Goal: Task Accomplishment & Management: Manage account settings

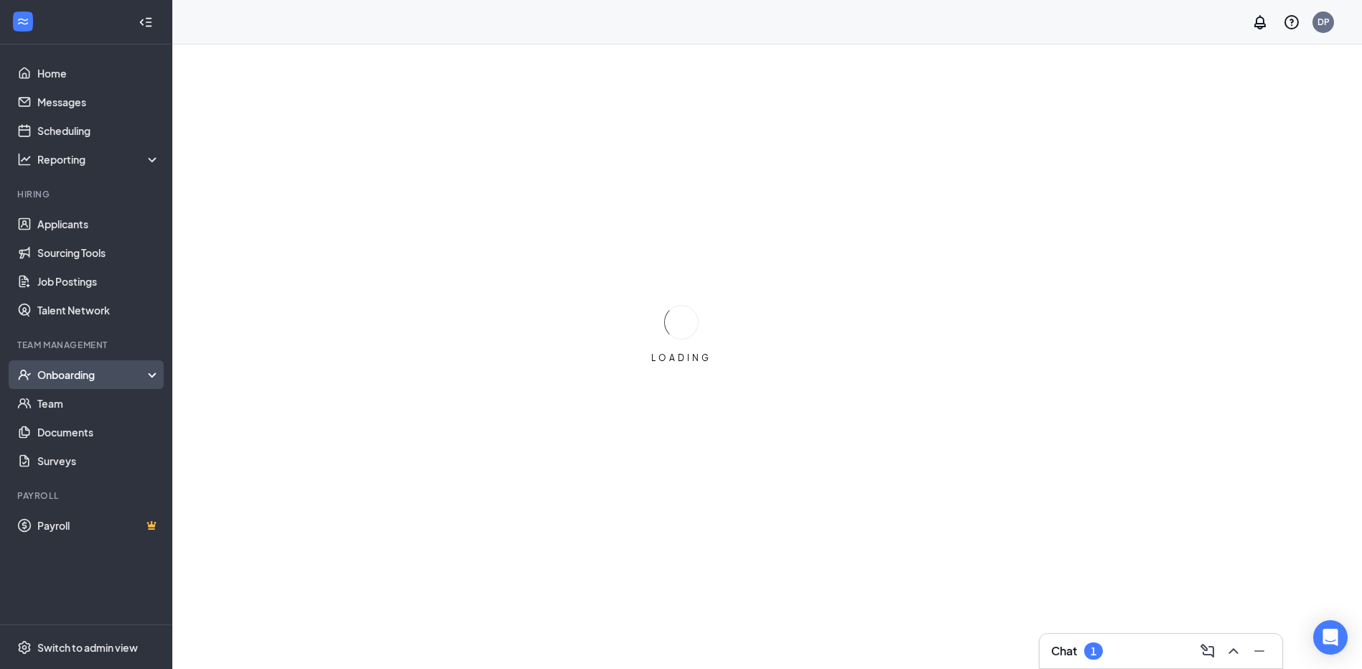
click at [60, 386] on div "Onboarding" at bounding box center [86, 374] width 172 height 29
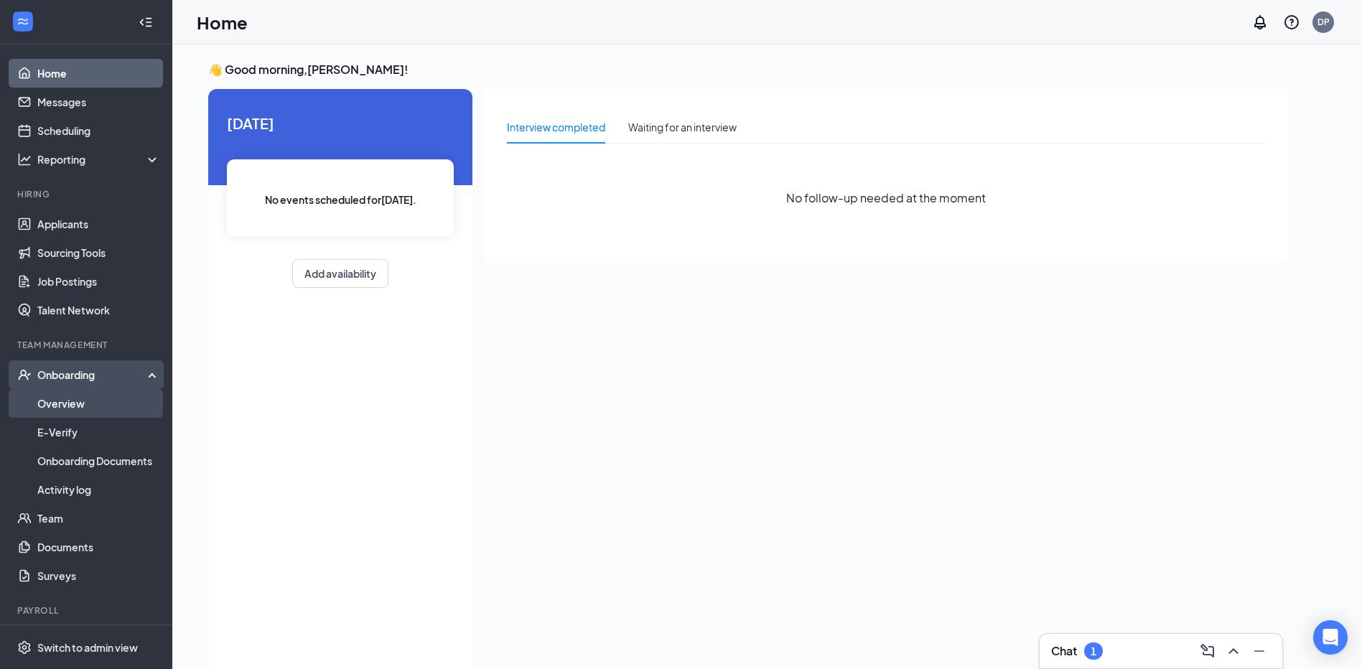
click at [65, 408] on link "Overview" at bounding box center [98, 403] width 123 height 29
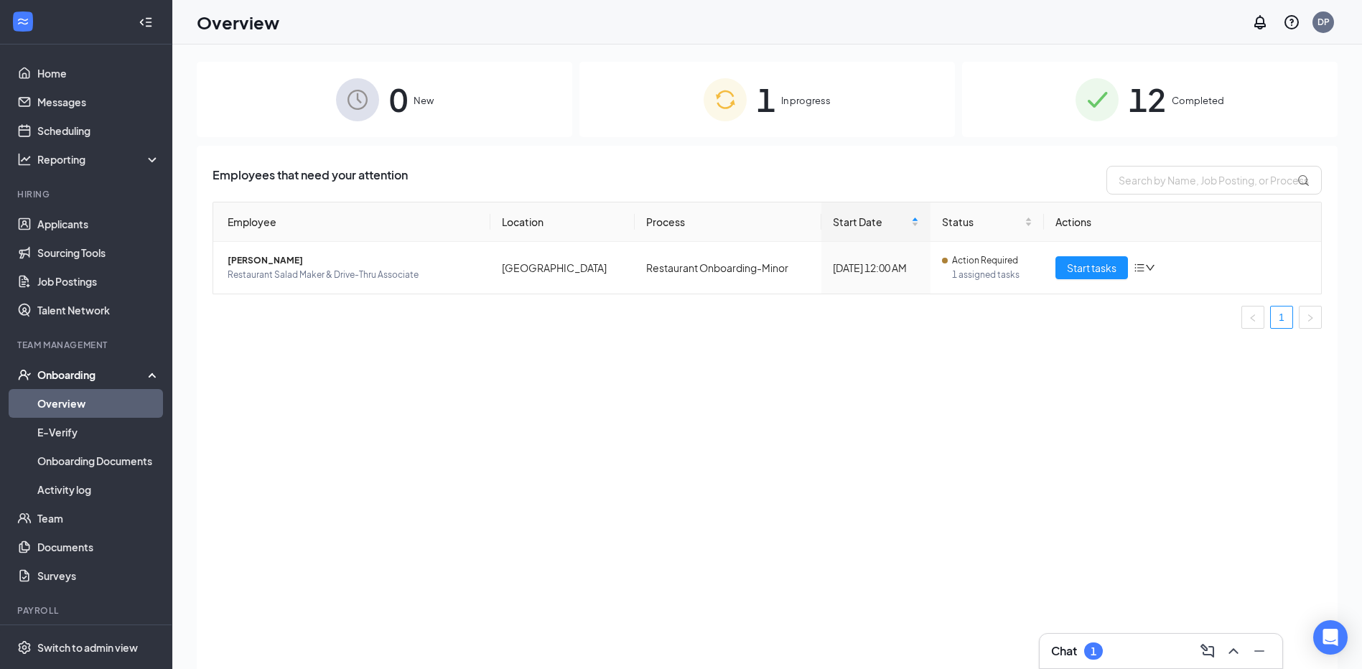
click at [860, 108] on div "1 In progress" at bounding box center [766, 99] width 375 height 75
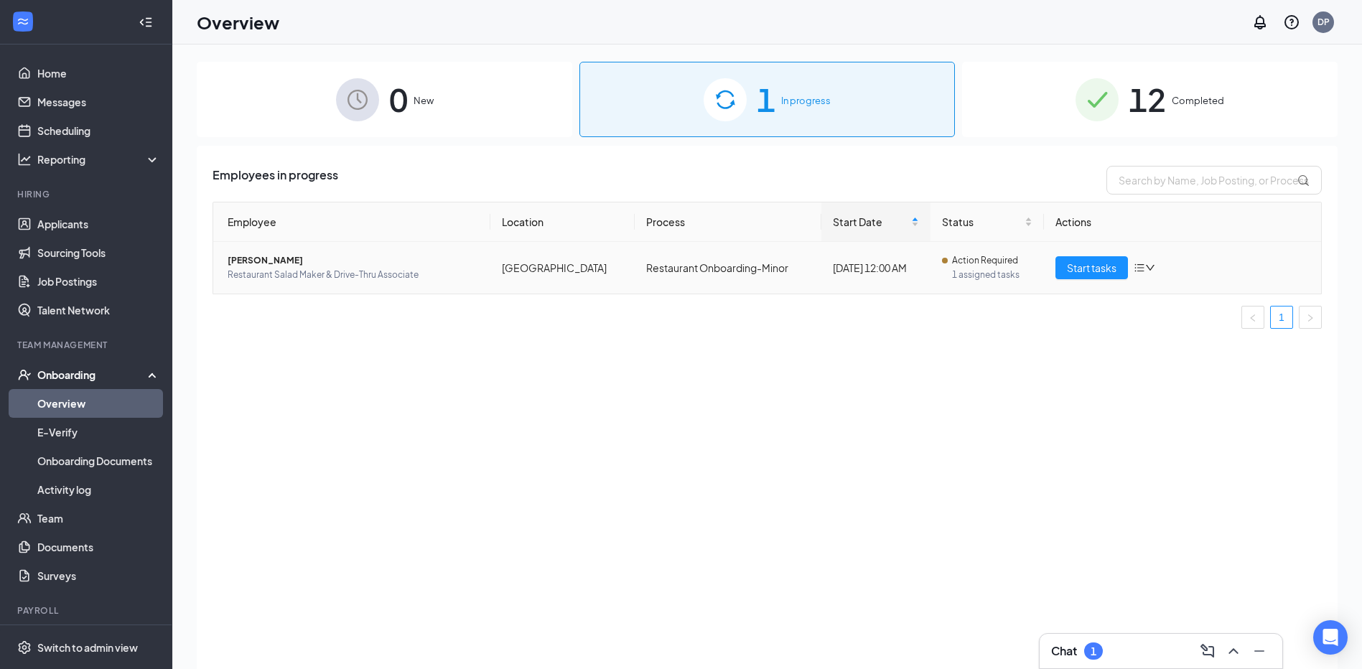
click at [1154, 265] on icon "down" at bounding box center [1149, 268] width 9 height 6
click at [276, 257] on span "[PERSON_NAME]" at bounding box center [353, 260] width 251 height 14
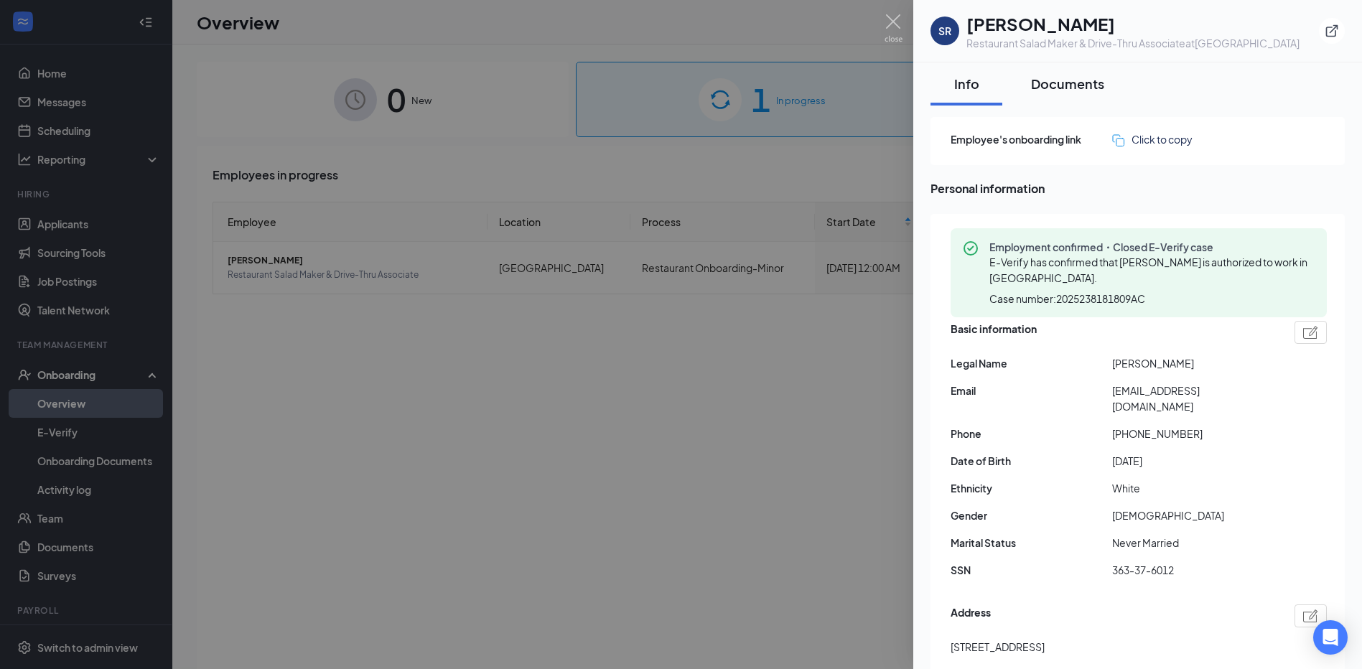
click at [1046, 84] on div "Documents" at bounding box center [1067, 84] width 73 height 18
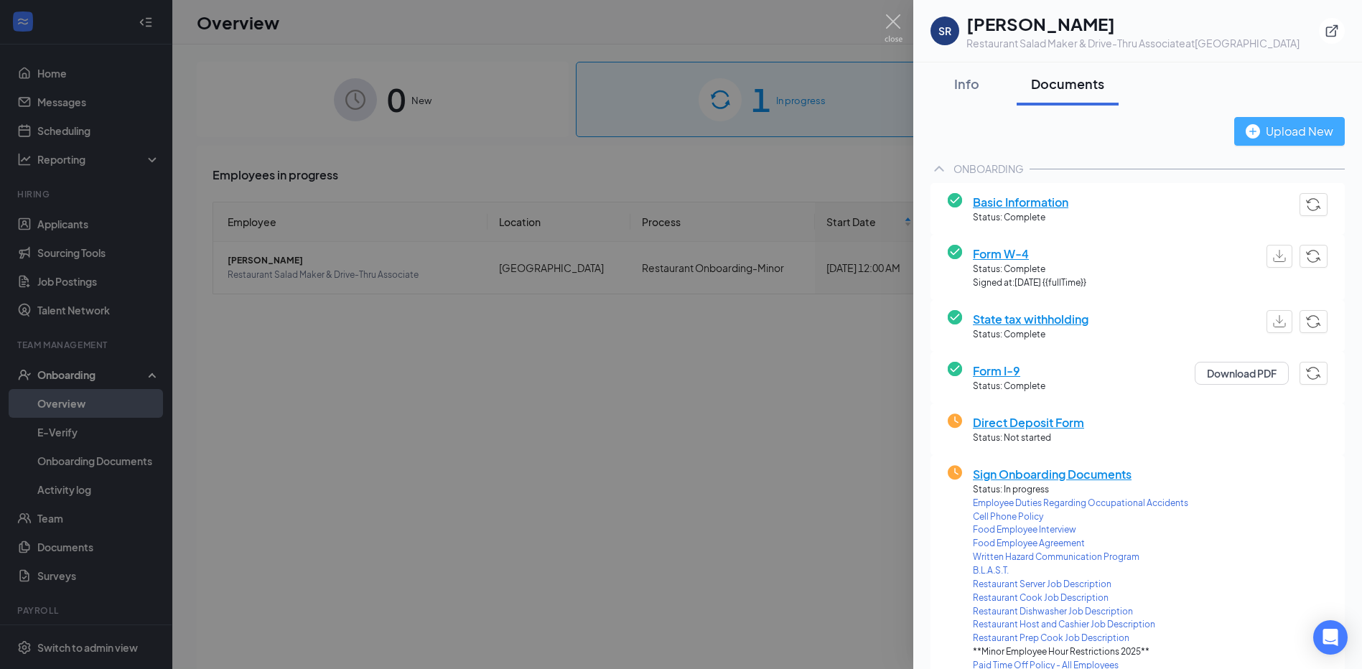
click at [1269, 139] on div "Upload New" at bounding box center [1289, 131] width 88 height 18
click at [1337, 170] on div "Info Documents Upload New ONBOARDING Basic Information Status: Complete Form W-…" at bounding box center [1137, 663] width 449 height 1202
click at [894, 22] on img at bounding box center [893, 28] width 18 height 28
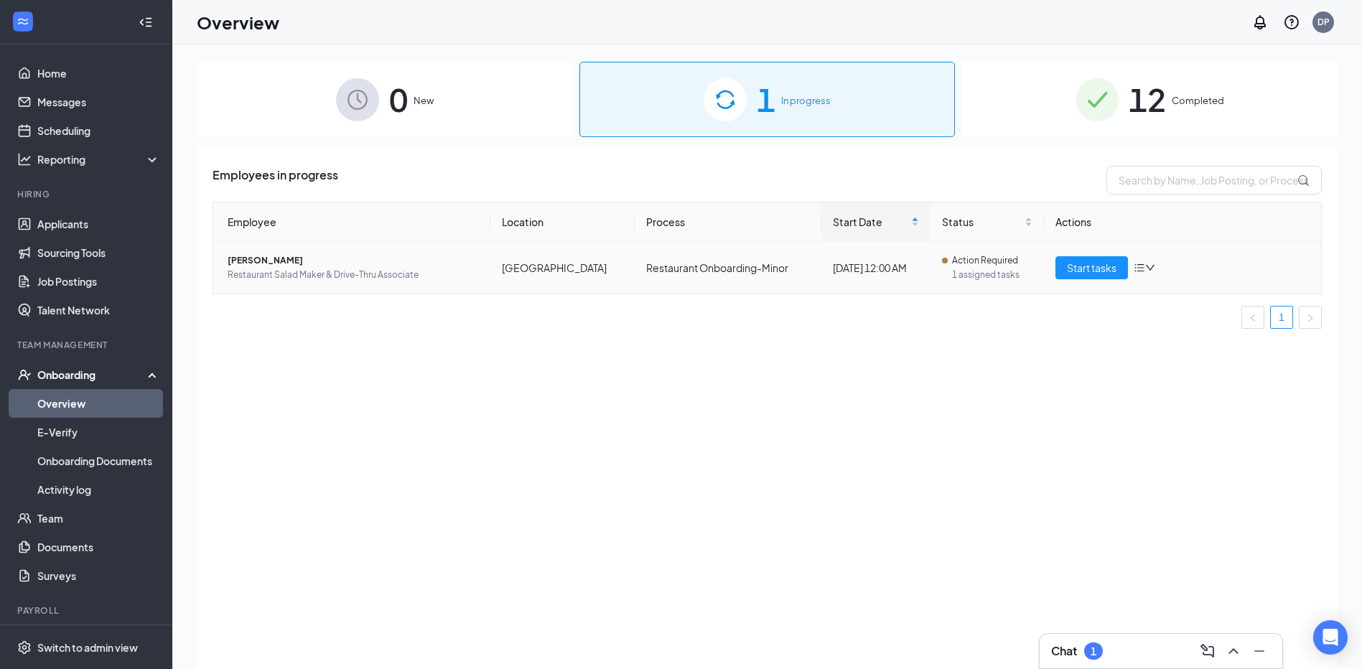
click at [982, 268] on span "1 assigned tasks" at bounding box center [992, 275] width 80 height 14
click at [1097, 263] on span "Start tasks" at bounding box center [1092, 268] width 50 height 16
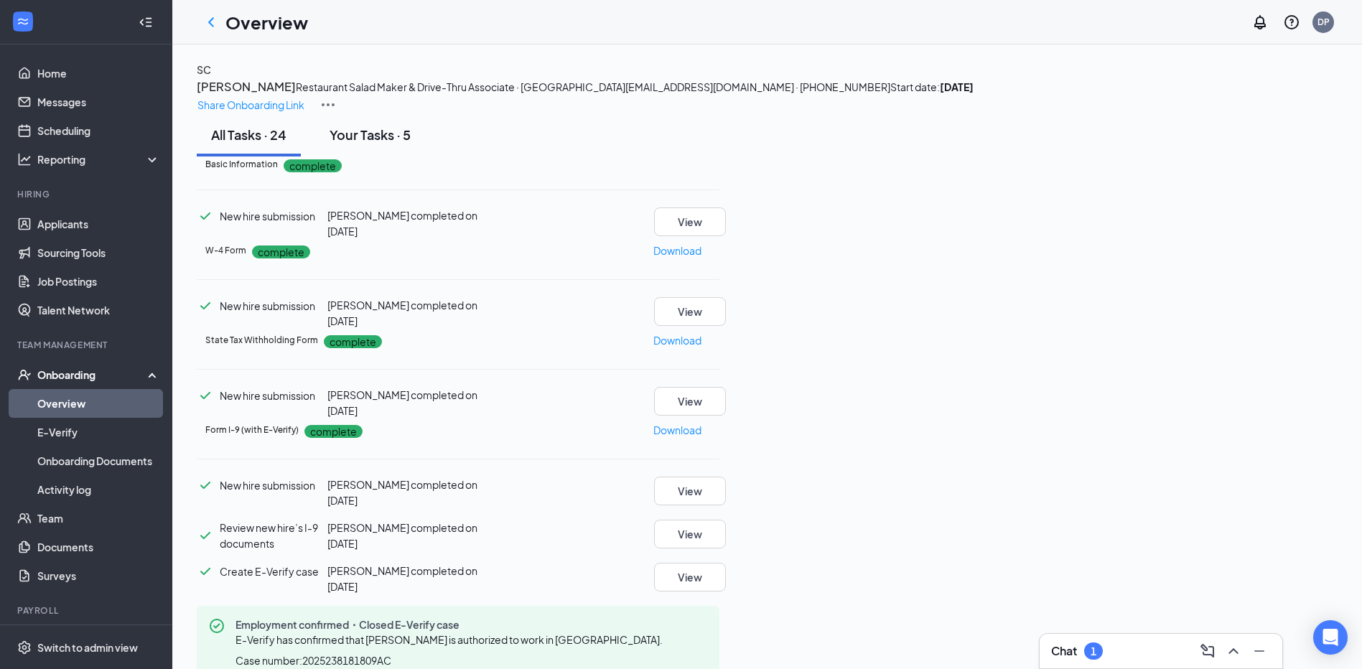
click at [398, 144] on div "Your Tasks · 5" at bounding box center [369, 135] width 81 height 18
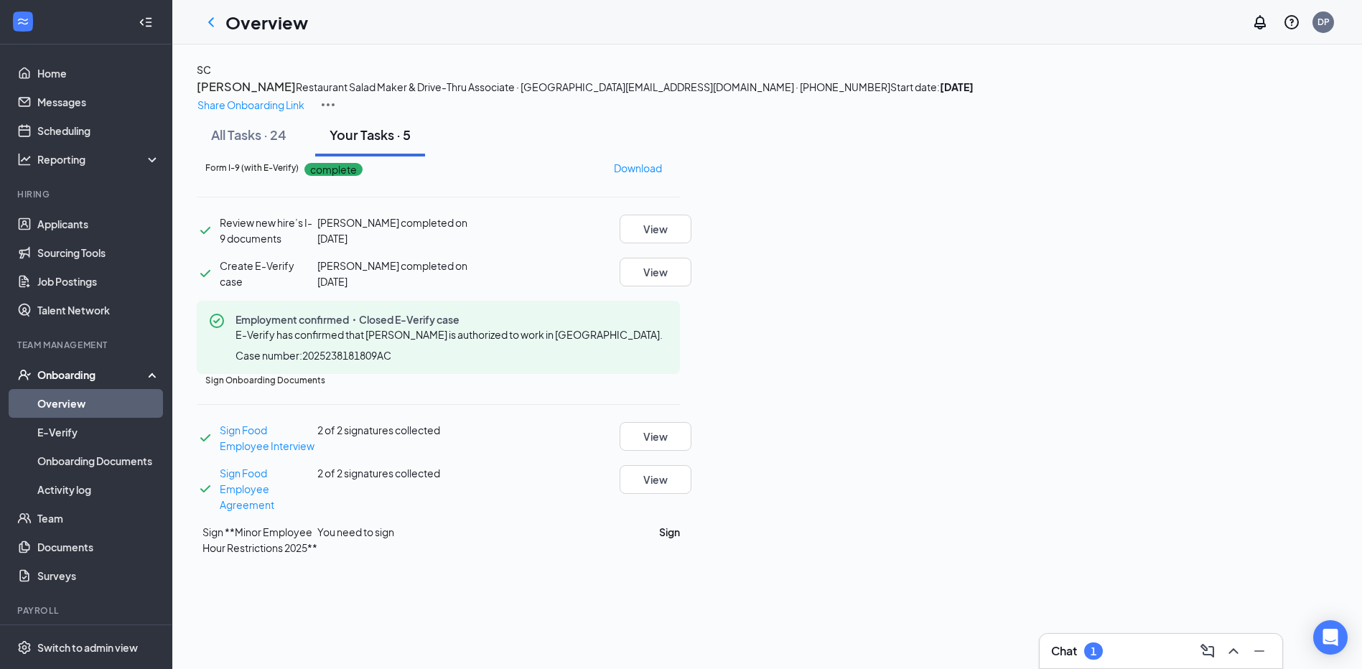
scroll to position [21, 0]
click at [680, 540] on button "Sign" at bounding box center [669, 532] width 21 height 16
click at [271, 144] on div "All Tasks · 24" at bounding box center [248, 135] width 75 height 18
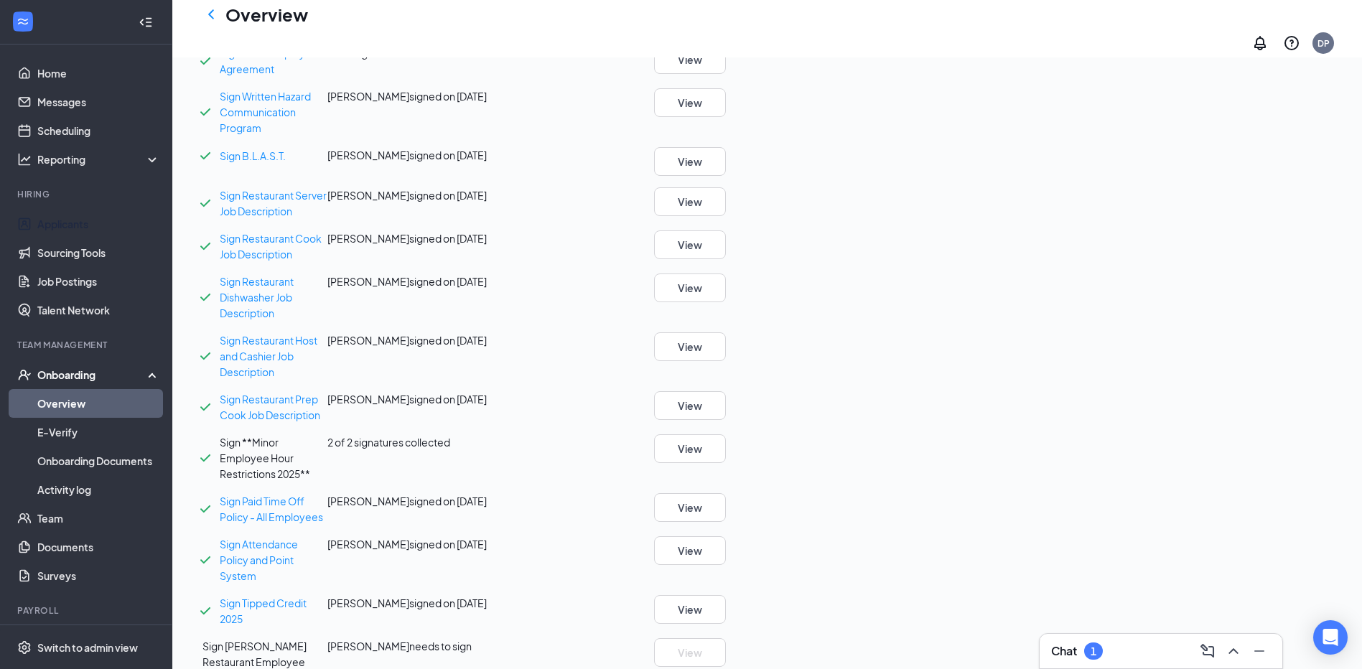
scroll to position [1026, 0]
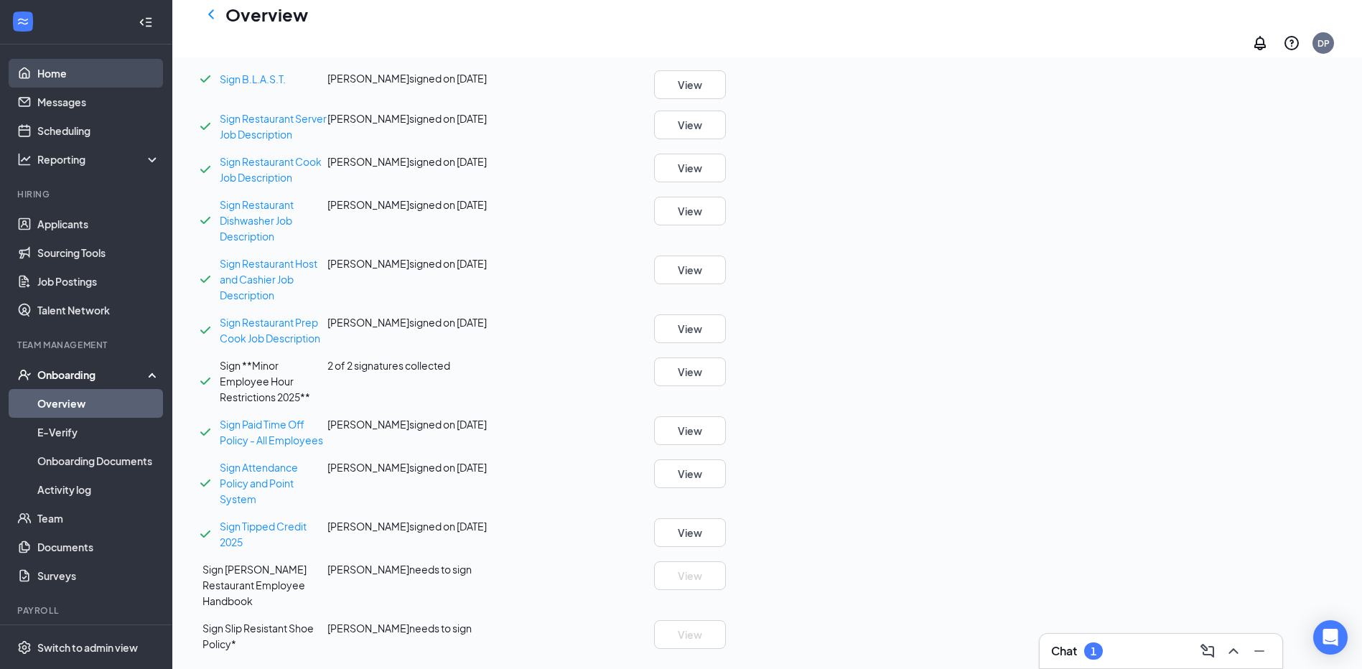
click at [69, 75] on link "Home" at bounding box center [98, 73] width 123 height 29
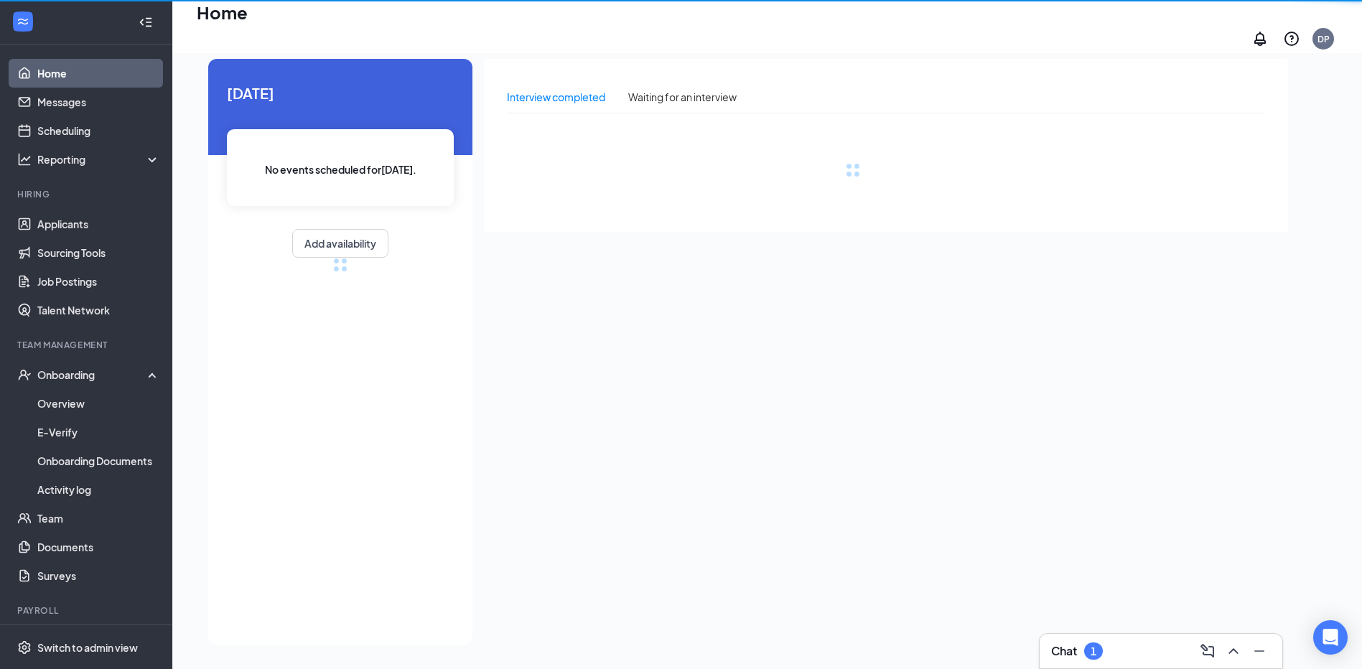
scroll to position [30, 0]
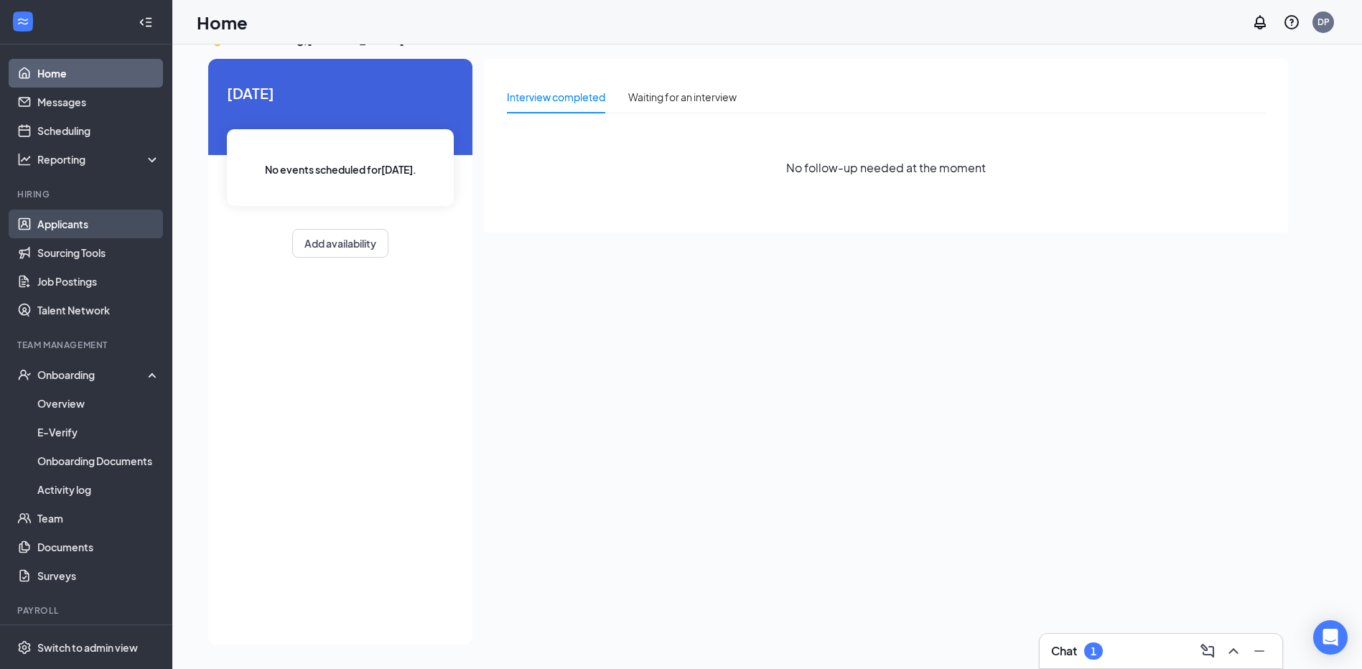
click at [78, 223] on link "Applicants" at bounding box center [98, 224] width 123 height 29
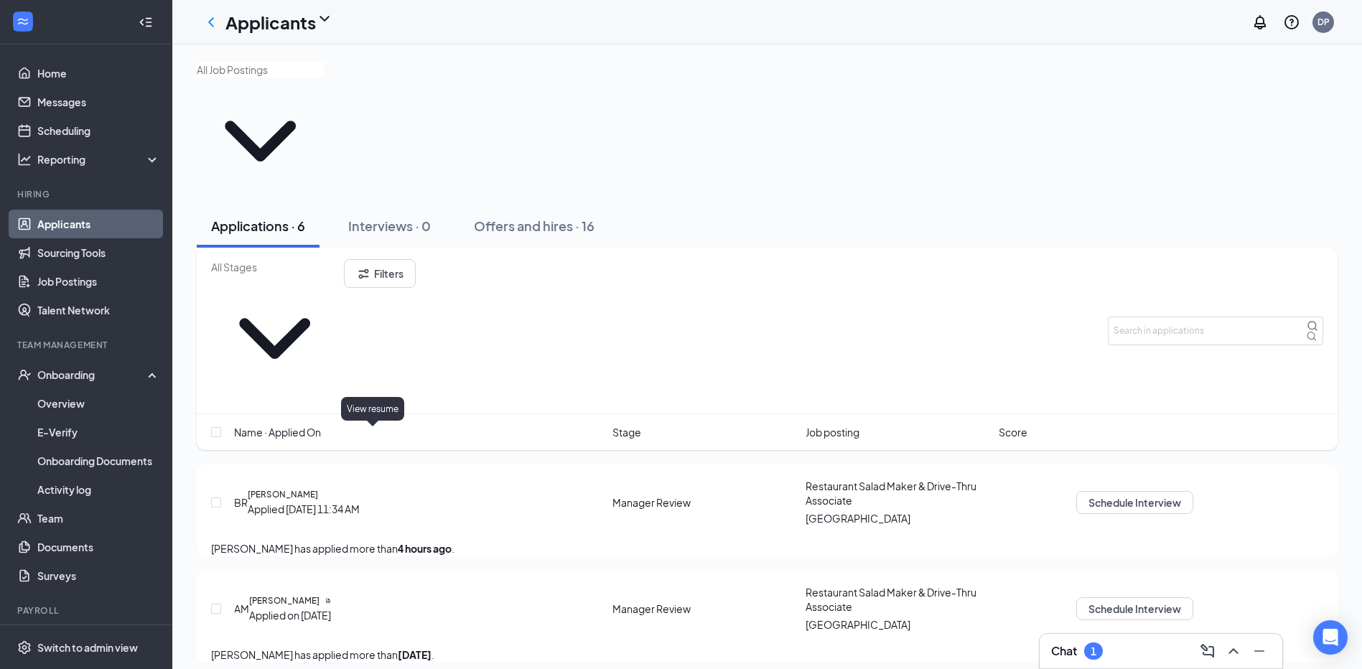
click at [331, 598] on icon "Document" at bounding box center [328, 601] width 6 height 6
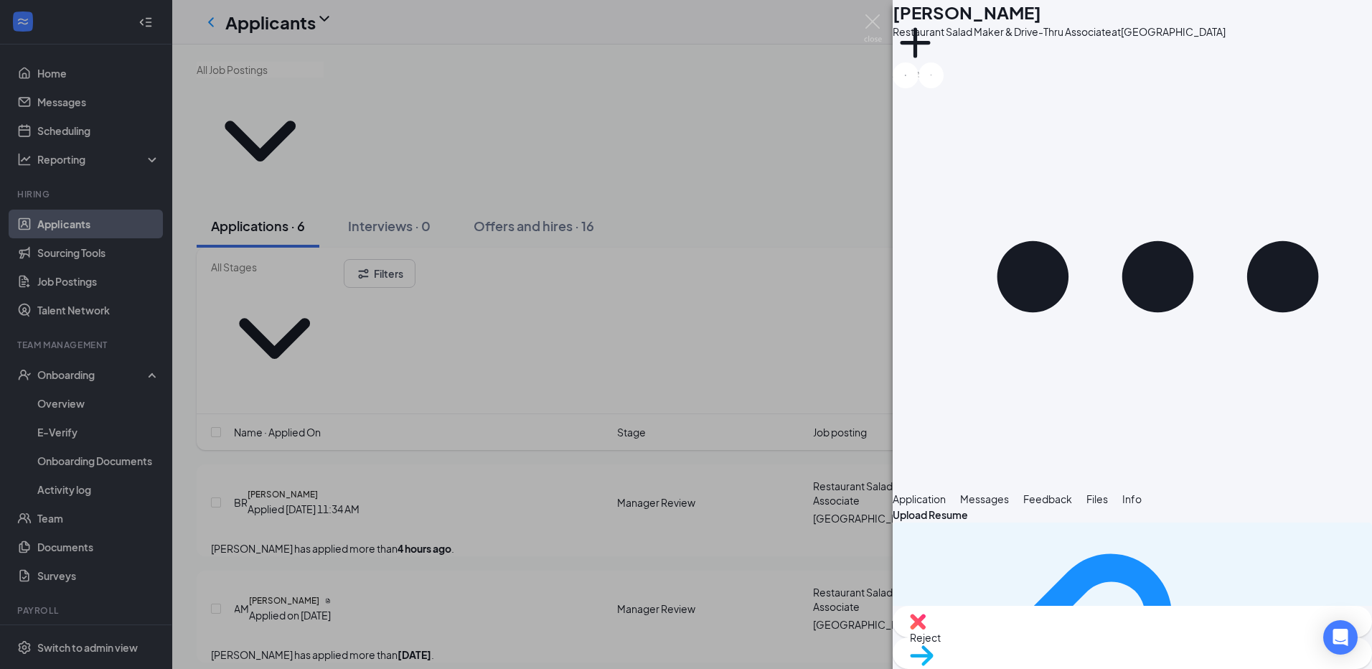
click at [946, 491] on button "Application" at bounding box center [919, 499] width 53 height 16
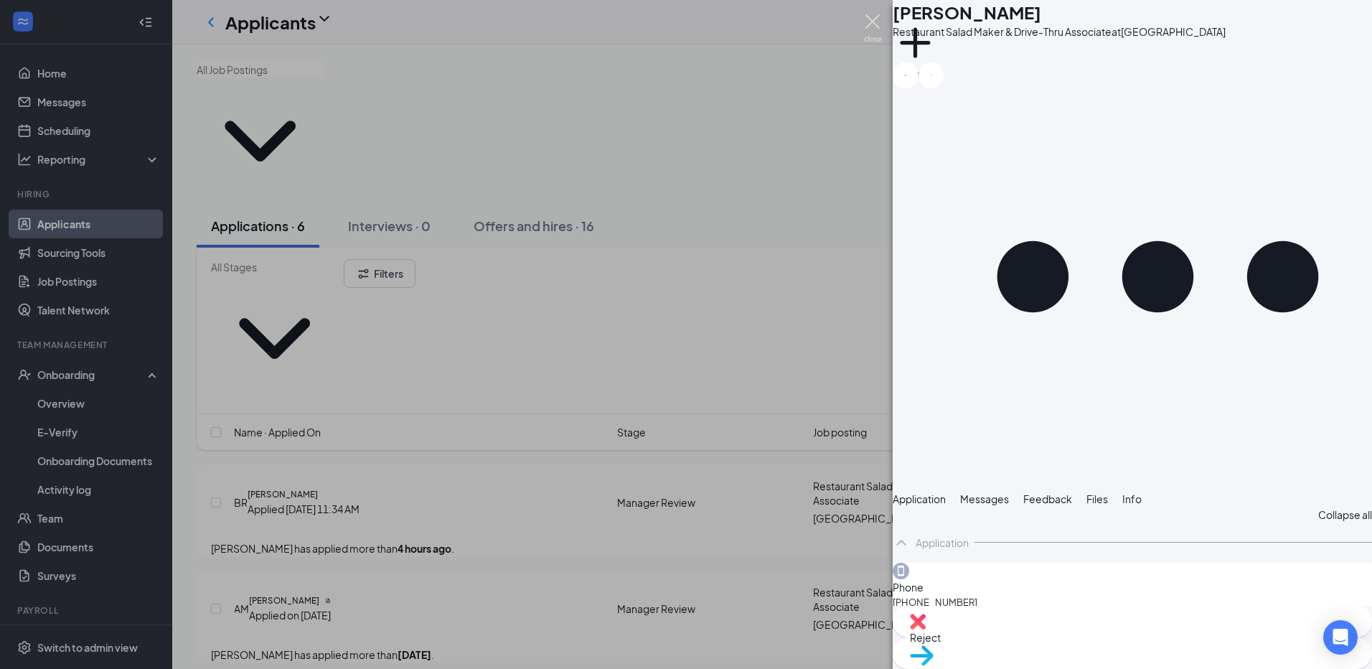
click at [868, 25] on img at bounding box center [873, 28] width 18 height 28
